Goal: Use online tool/utility

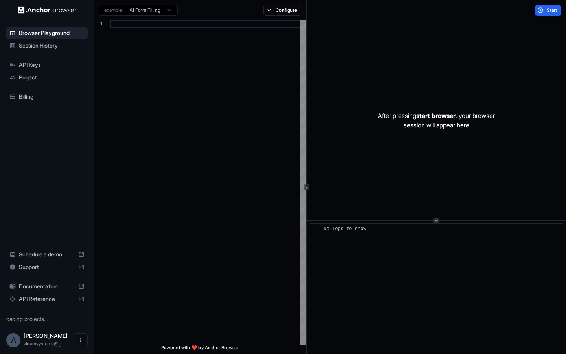
scroll to position [71, 0]
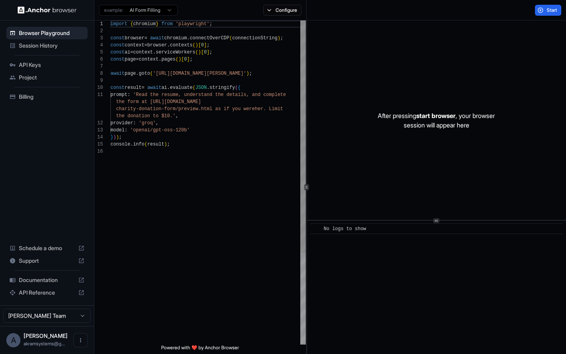
click at [182, 38] on div "import { chromium } from 'playwright' ; const browser = await chromium . connec…" at bounding box center [207, 245] width 195 height 451
click at [220, 42] on div "import { chromium } from 'playwright' ; const browser = await chromium . connec…" at bounding box center [207, 245] width 195 height 451
click at [171, 13] on html "Browser Playground Session History API Keys Project Billing Schedule a demo Sup…" at bounding box center [283, 177] width 566 height 354
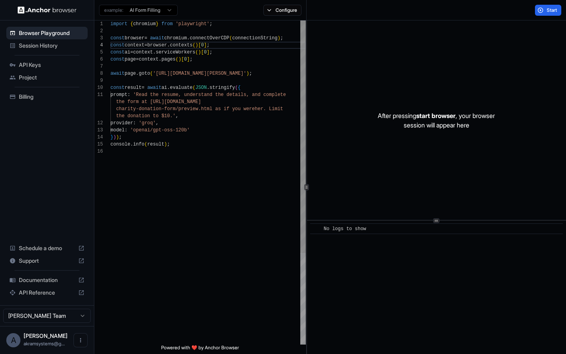
click at [180, 114] on div "import { chromium } from 'playwright' ; const browser = await chromium . connec…" at bounding box center [207, 245] width 195 height 451
click at [174, 98] on div "import { chromium } from 'playwright' ; const browser = await chromium . connec…" at bounding box center [207, 245] width 195 height 451
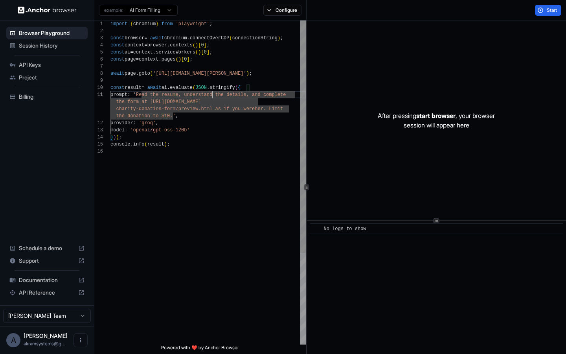
click at [212, 92] on div "import { chromium } from 'playwright' ; const browser = await chromium . connec…" at bounding box center [207, 245] width 195 height 451
click at [209, 85] on div "import { chromium } from 'playwright' ; const browser = await chromium . connec…" at bounding box center [207, 245] width 195 height 451
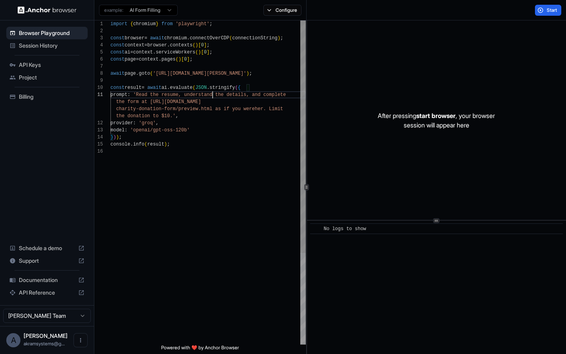
click at [212, 91] on div "import { chromium } from 'playwright' ; const browser = await chromium . connec…" at bounding box center [207, 245] width 195 height 451
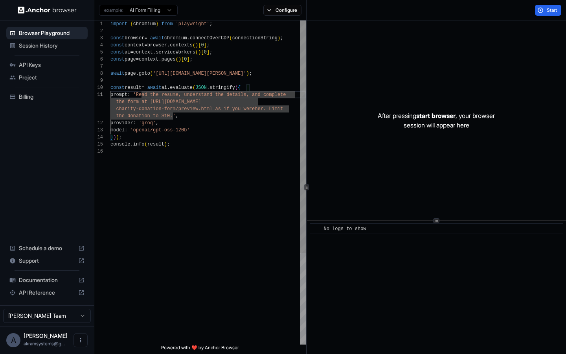
click at [147, 94] on div "import { chromium } from 'playwright' ; const browser = await chromium . connec…" at bounding box center [207, 245] width 195 height 451
click at [154, 126] on div "import { chromium } from 'playwright' ; const browser = await chromium . connec…" at bounding box center [207, 245] width 195 height 451
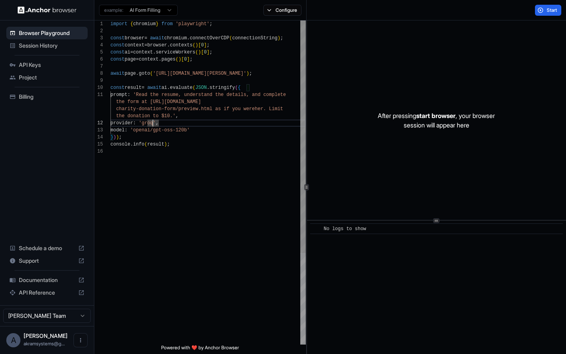
click at [146, 130] on div "import { chromium } from 'playwright' ; const browser = await chromium . connec…" at bounding box center [207, 245] width 195 height 451
click at [169, 131] on div "import { chromium } from 'playwright' ; const browser = await chromium . connec…" at bounding box center [207, 245] width 195 height 451
click at [168, 141] on div "import { chromium } from 'playwright' ; const browser = await chromium . connec…" at bounding box center [207, 245] width 195 height 451
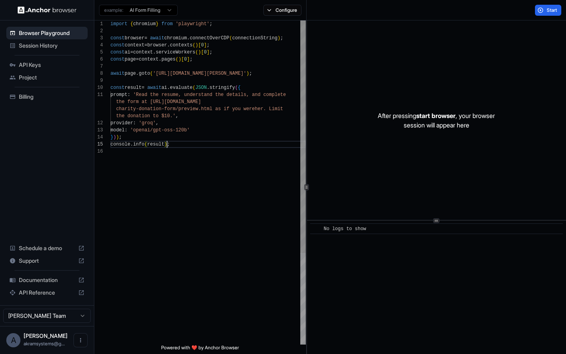
click at [172, 145] on div "import { chromium } from 'playwright' ; const browser = await chromium . connec…" at bounding box center [207, 245] width 195 height 451
drag, startPoint x: 142, startPoint y: 96, endPoint x: 182, endPoint y: 97, distance: 40.5
click at [183, 97] on span "'Read the resume, understand the details, and comp" at bounding box center [203, 95] width 141 height 6
click at [182, 97] on div "import { chromium } from 'playwright' ; const browser = await chromium . connec…" at bounding box center [207, 245] width 195 height 451
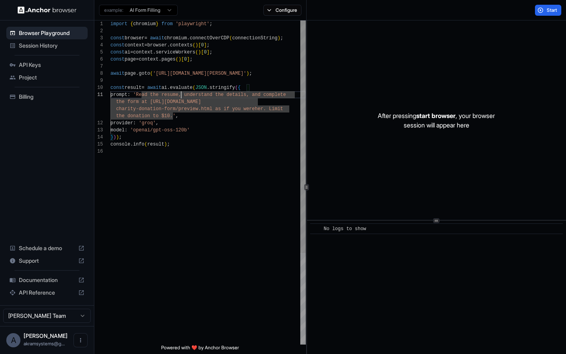
scroll to position [21, 0]
click at [172, 117] on div "import { chromium } from 'playwright' ; const browser = await chromium . connec…" at bounding box center [207, 245] width 195 height 451
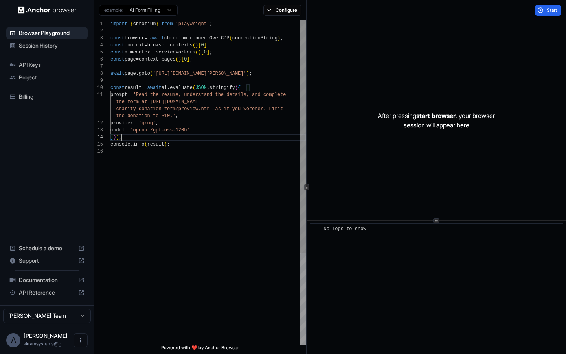
click at [193, 135] on div "import { chromium } from 'playwright' ; const browser = await chromium . connec…" at bounding box center [207, 245] width 195 height 451
drag, startPoint x: 193, startPoint y: 133, endPoint x: 163, endPoint y: 129, distance: 29.3
click at [165, 129] on div "import { chromium } from 'playwright' ; const browser = await chromium . connec…" at bounding box center [207, 245] width 195 height 451
click at [163, 129] on div "import { chromium } from 'playwright' ; const browser = await chromium . connec…" at bounding box center [207, 245] width 195 height 451
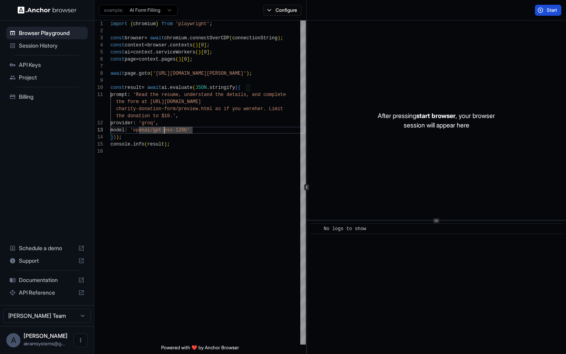
click at [550, 10] on span "Start" at bounding box center [552, 10] width 11 height 6
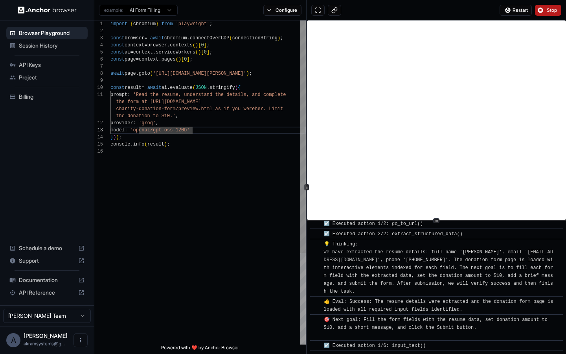
scroll to position [262, 0]
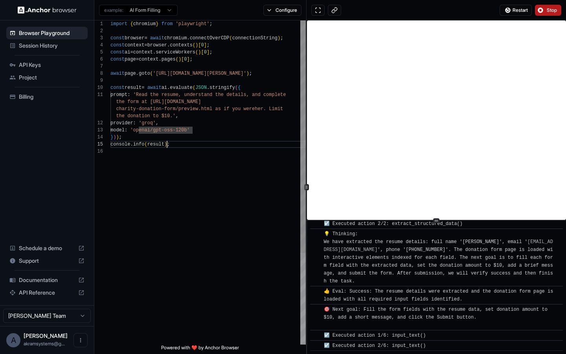
click at [166, 142] on div "const ai = context . serviceWorkers ( ) [ 0 ] ; const page = context . pages ( …" at bounding box center [207, 245] width 195 height 451
click at [186, 142] on div "const ai = context . serviceWorkers ( ) [ 0 ] ; const page = context . pages ( …" at bounding box center [207, 245] width 195 height 451
click at [186, 143] on div "const ai = context . serviceWorkers ( ) [ 0 ] ; const page = context . pages ( …" at bounding box center [207, 245] width 195 height 451
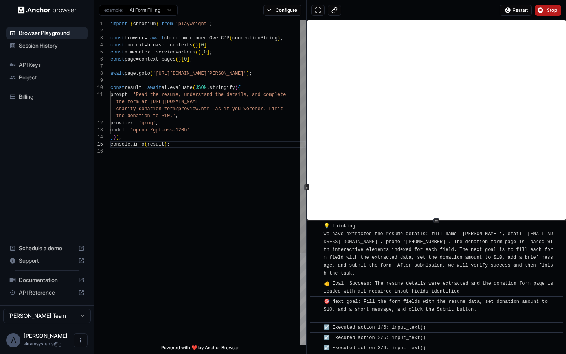
scroll to position [272, 0]
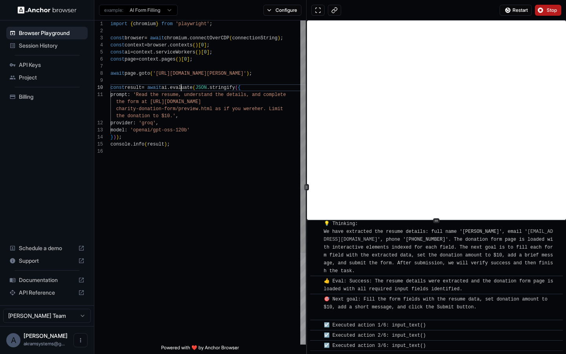
click at [181, 88] on div "const ai = context . serviceWorkers ( ) [ 0 ] ; const page = context . pages ( …" at bounding box center [207, 245] width 195 height 451
click at [168, 88] on div "const ai = context . serviceWorkers ( ) [ 0 ] ; const page = context . pages ( …" at bounding box center [207, 245] width 195 height 451
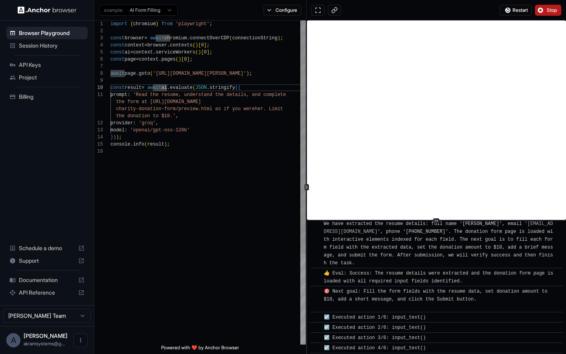
click at [203, 155] on div "const ai = context . serviceWorkers ( ) [ 0 ] ; const page = context . pages ( …" at bounding box center [207, 245] width 195 height 451
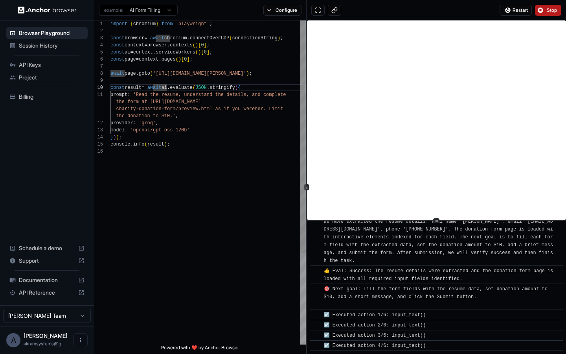
scroll to position [50, 0]
click at [185, 141] on div "const ai = context . serviceWorkers ( ) [ 0 ] ; const page = context . pages ( …" at bounding box center [207, 245] width 195 height 451
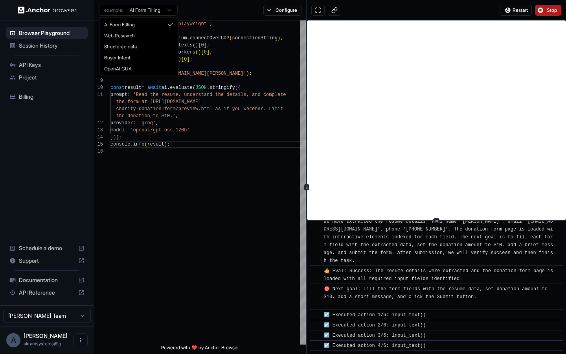
click at [168, 13] on html "Browser Playground Session History API Keys Project Billing Schedule a demo Sup…" at bounding box center [283, 177] width 566 height 354
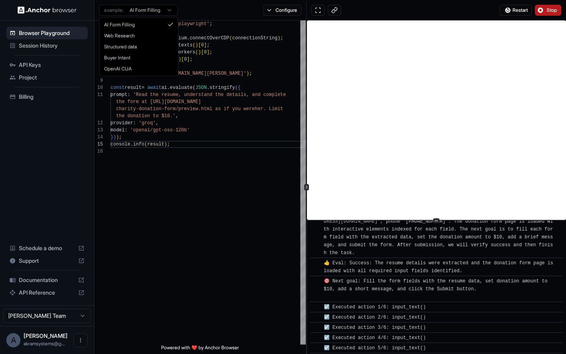
scroll to position [293, 0]
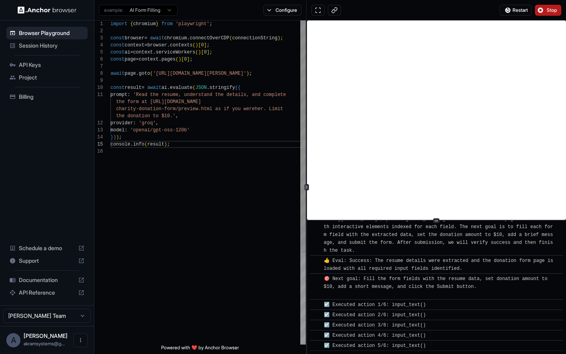
click at [224, 75] on html "Browser Playground Session History API Keys Project Billing Schedule a demo Sup…" at bounding box center [283, 177] width 566 height 354
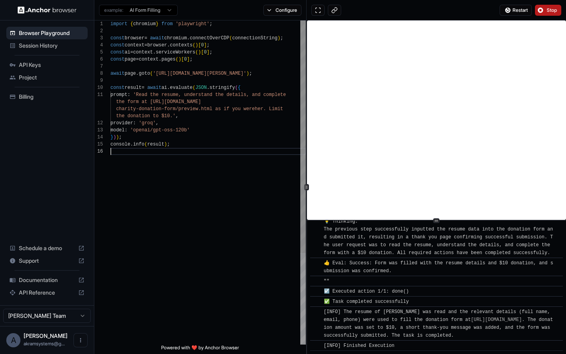
scroll to position [57, 0]
click at [204, 207] on div "const ai = context . serviceWorkers ( ) [ 0 ] ; const page = context . pages ( …" at bounding box center [207, 245] width 195 height 451
click at [207, 185] on div "const ai = context . serviceWorkers ( ) [ 0 ] ; const page = context . pages ( …" at bounding box center [207, 245] width 195 height 451
click at [283, 9] on button "Configure" at bounding box center [282, 10] width 38 height 11
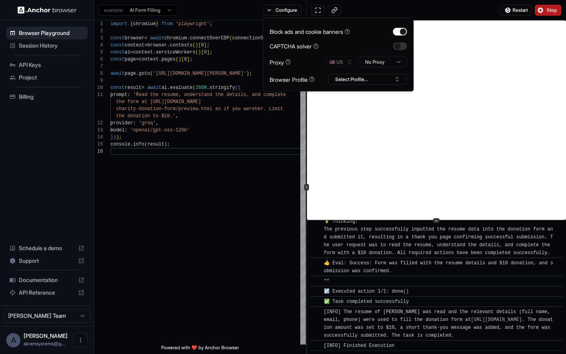
click at [282, 16] on div "example: AI Form Filling Configure" at bounding box center [200, 10] width 212 height 20
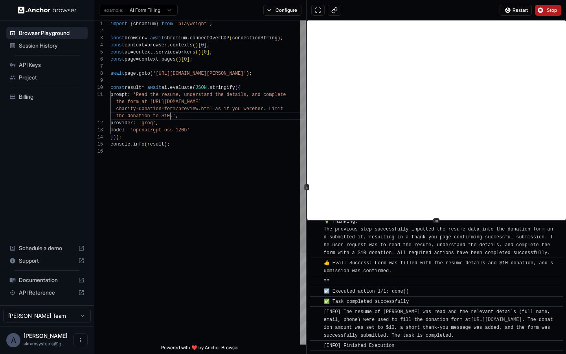
scroll to position [21, 0]
drag, startPoint x: 170, startPoint y: 115, endPoint x: 160, endPoint y: 115, distance: 10.2
click at [160, 115] on div "const ai = context . serviceWorkers ( ) [ 0 ] ; const page = context . pages ( …" at bounding box center [207, 245] width 195 height 451
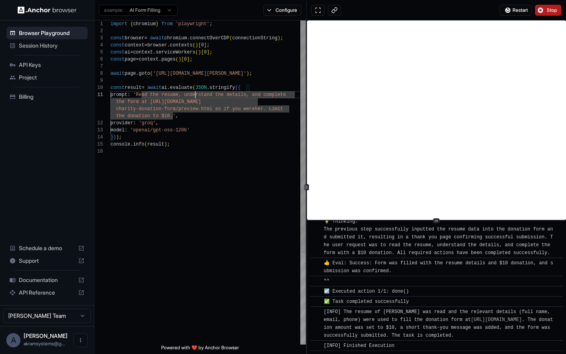
click at [196, 98] on div "const ai = context . serviceWorkers ( ) [ 0 ] ; const page = context . pages ( …" at bounding box center [207, 245] width 195 height 451
click at [191, 118] on div "const ai = context . serviceWorkers ( ) [ 0 ] ; const page = context . pages ( …" at bounding box center [207, 245] width 195 height 451
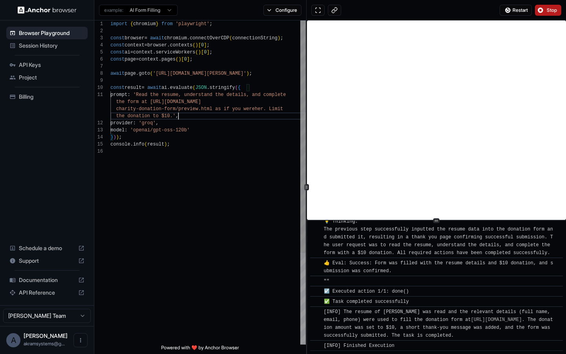
click at [154, 121] on div "const ai = context . serviceWorkers ( ) [ 0 ] ; const page = context . pages ( …" at bounding box center [207, 245] width 195 height 451
click at [146, 127] on div "const ai = context . serviceWorkers ( ) [ 0 ] ; const page = context . pages ( …" at bounding box center [207, 245] width 195 height 451
click at [225, 127] on div "const ai = context . serviceWorkers ( ) [ 0 ] ; const page = context . pages ( …" at bounding box center [207, 245] width 195 height 451
click at [203, 131] on div "const ai = context . serviceWorkers ( ) [ 0 ] ; const page = context . pages ( …" at bounding box center [207, 245] width 195 height 451
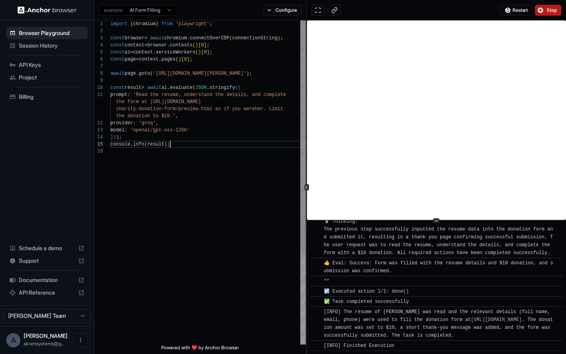
scroll to position [0, 0]
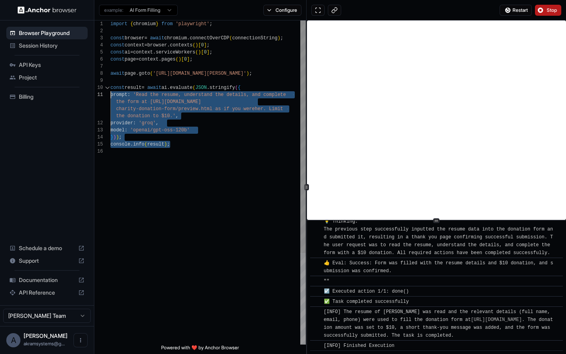
drag, startPoint x: 186, startPoint y: 141, endPoint x: 109, endPoint y: 95, distance: 89.6
click at [110, 95] on div "5 6 7 8 9 10 11 12 13 14 15 16 4 3 2 1 const ai = context . serviceWorkers ( ) …" at bounding box center [199, 182] width 211 height 324
type textarea "**********"
click at [152, 85] on div "const ai = context . serviceWorkers ( ) [ 0 ] ; const page = context . pages ( …" at bounding box center [207, 245] width 195 height 451
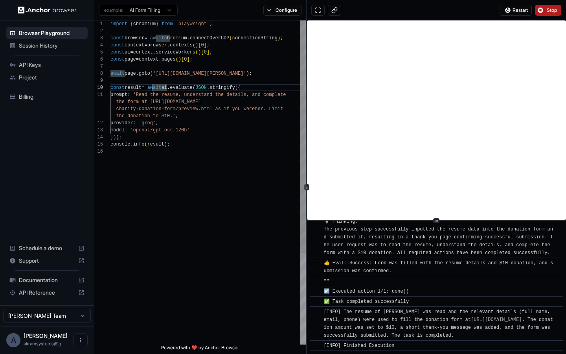
click at [149, 57] on div "const ai = context . serviceWorkers ( ) [ 0 ] ; const page = context . pages ( …" at bounding box center [207, 245] width 195 height 451
click at [174, 49] on div "const ai = context . serviceWorkers ( ) [ 0 ] ; const page = context . pages ( …" at bounding box center [207, 245] width 195 height 451
click at [148, 54] on div "const ai = context . serviceWorkers ( ) [ 0 ] ; const page = context . pages ( …" at bounding box center [207, 245] width 195 height 451
click at [178, 54] on div "const ai = context . serviceWorkers ( ) [ 0 ] ; const page = context . pages ( …" at bounding box center [207, 245] width 195 height 451
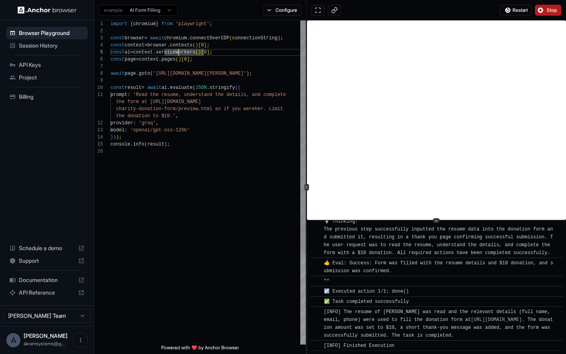
click at [207, 43] on div "const ai = context . serviceWorkers ( ) [ 0 ] ; const page = context . pages ( …" at bounding box center [207, 245] width 195 height 451
click at [167, 44] on div "const ai = context . serviceWorkers ( ) [ 0 ] ; const page = context . pages ( …" at bounding box center [207, 245] width 195 height 451
click at [171, 61] on div "const ai = context . serviceWorkers ( ) [ 0 ] ; const page = context . pages ( …" at bounding box center [207, 245] width 195 height 451
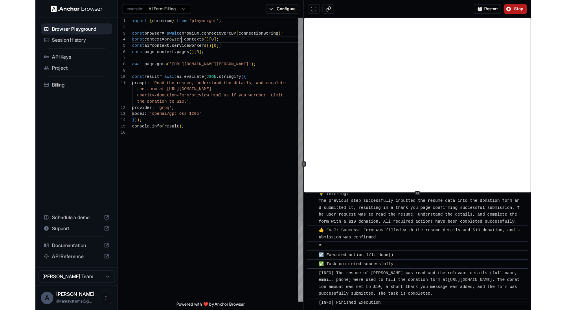
scroll to position [35, 0]
